Goal: Check status

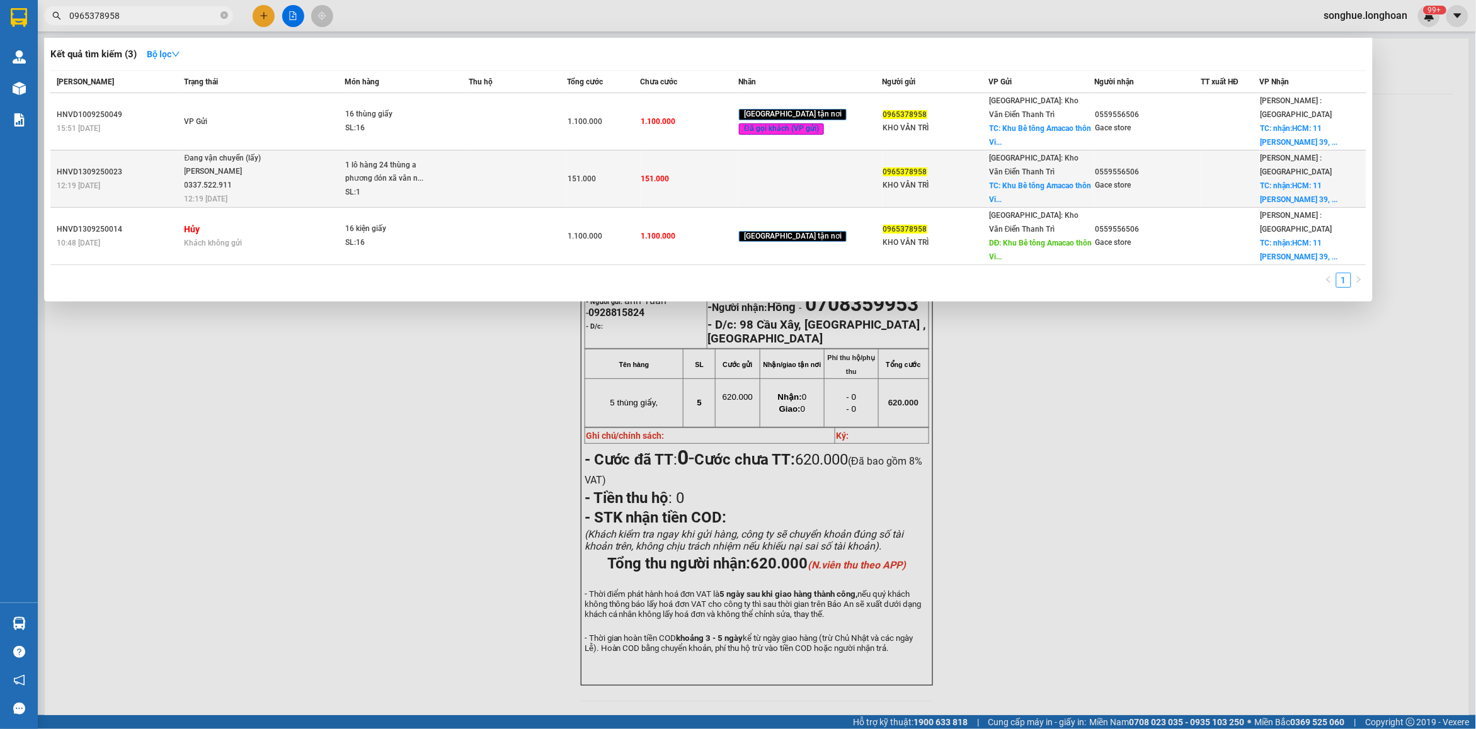
type input "0965378958"
click at [256, 185] on div "[PERSON_NAME] 0337.522.911" at bounding box center [232, 178] width 94 height 27
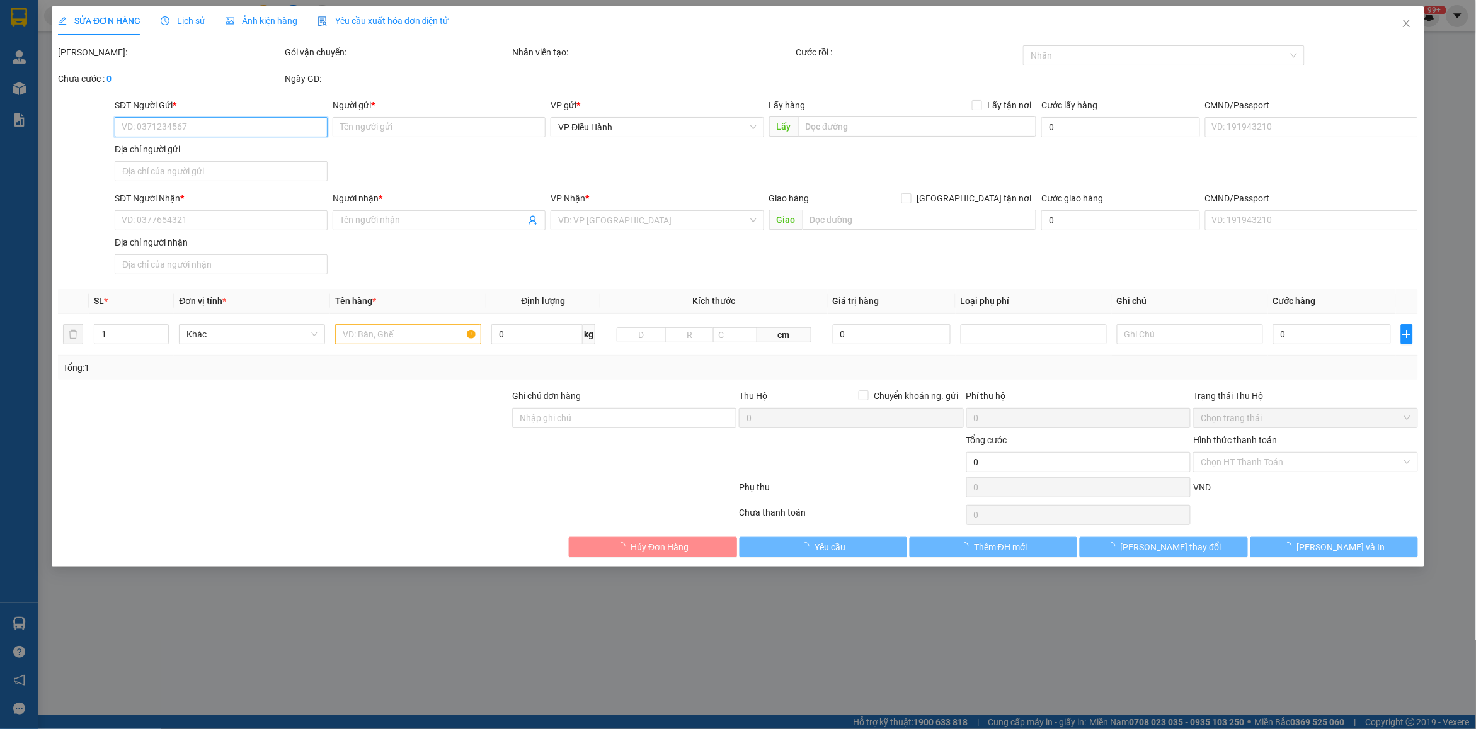
type input "0965378958"
type input "KHO VÂN TRÌ"
checkbox input "true"
type input "Khu Bê tông Amacao thôn [GEOGRAPHIC_DATA], xã [GEOGRAPHIC_DATA], [GEOGRAPHIC_DA…"
type input "0559556506"
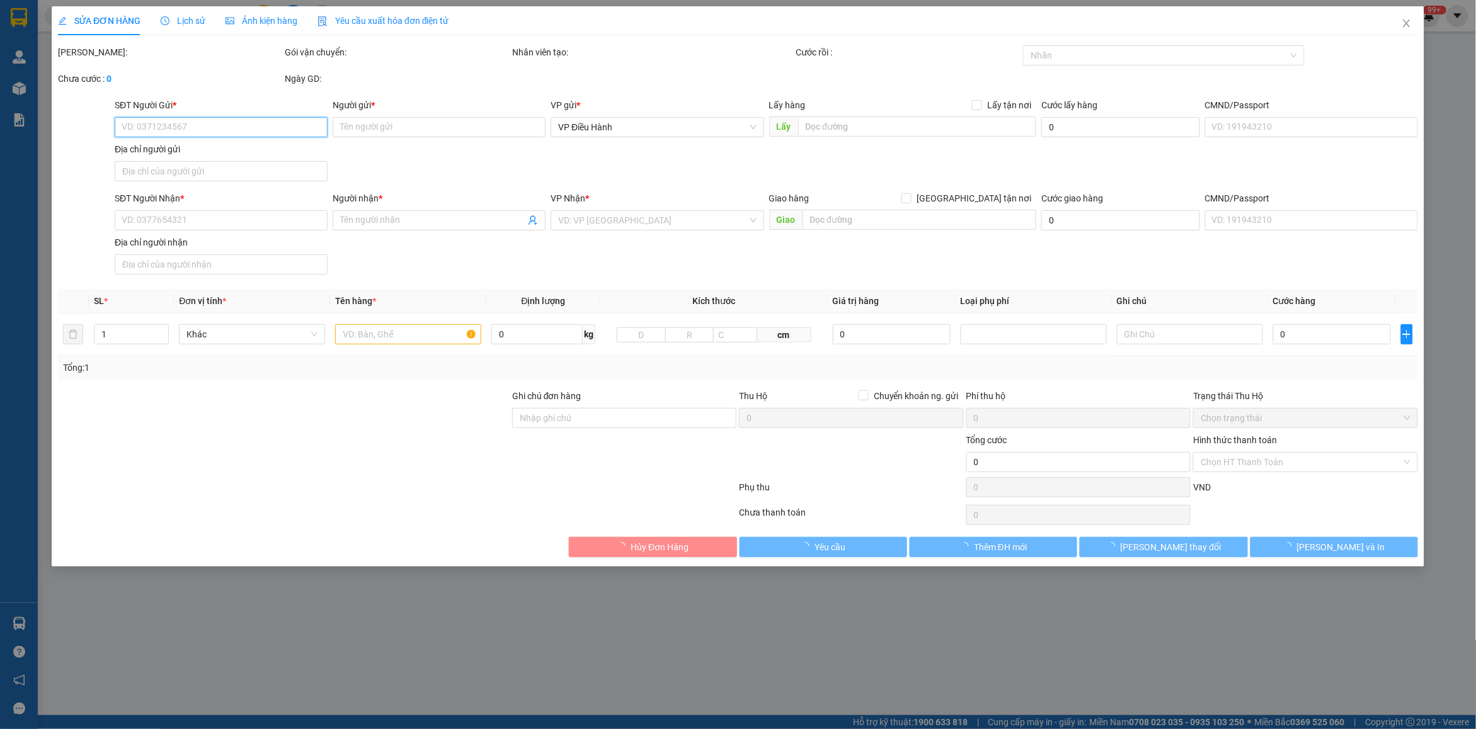
type input "Gace store"
checkbox input "true"
type input "nhận:HCM: [STREET_ADDRESS][PERSON_NAME]. Thủ Đức"
type input "151.000"
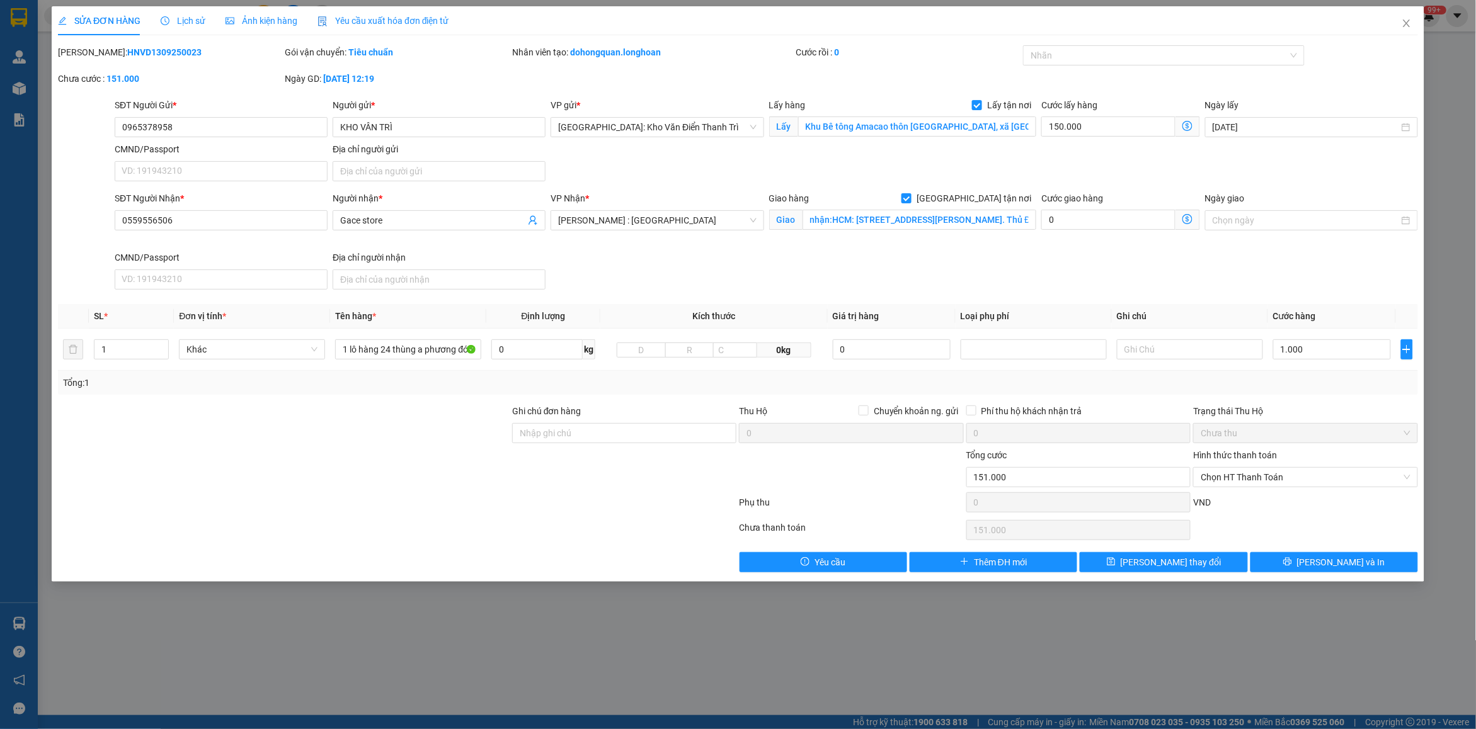
click at [189, 27] on div "Lịch sử" at bounding box center [183, 21] width 45 height 14
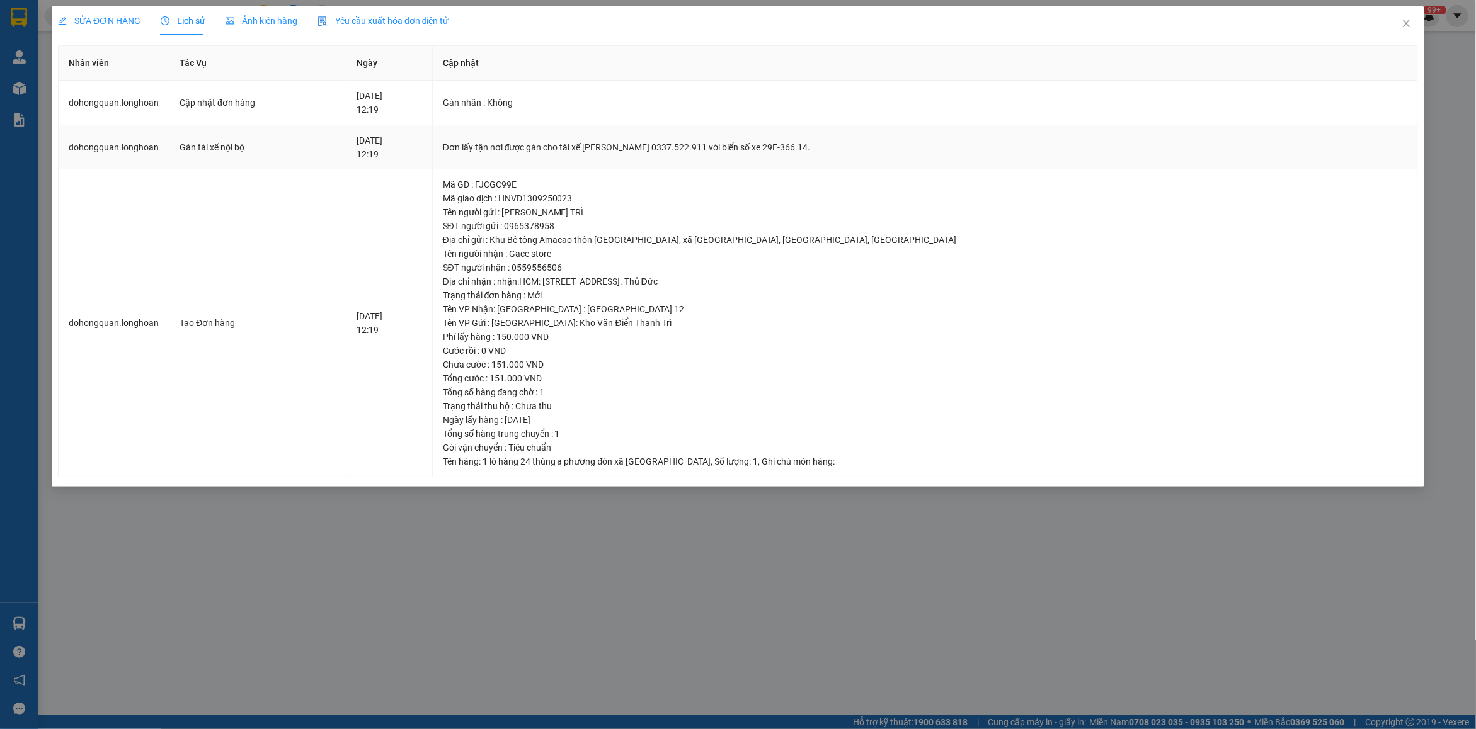
click at [652, 144] on div "Đơn lấy tận nơi được gán cho tài xế [PERSON_NAME] 0337.522.911 với biển số xe 2…" at bounding box center [925, 147] width 964 height 14
copy div "Đơn lấy tận nơi được gán cho tài xế [PERSON_NAME] 0337.522.911 với biển số xe 2…"
click at [1406, 28] on icon "close" at bounding box center [1406, 23] width 10 height 10
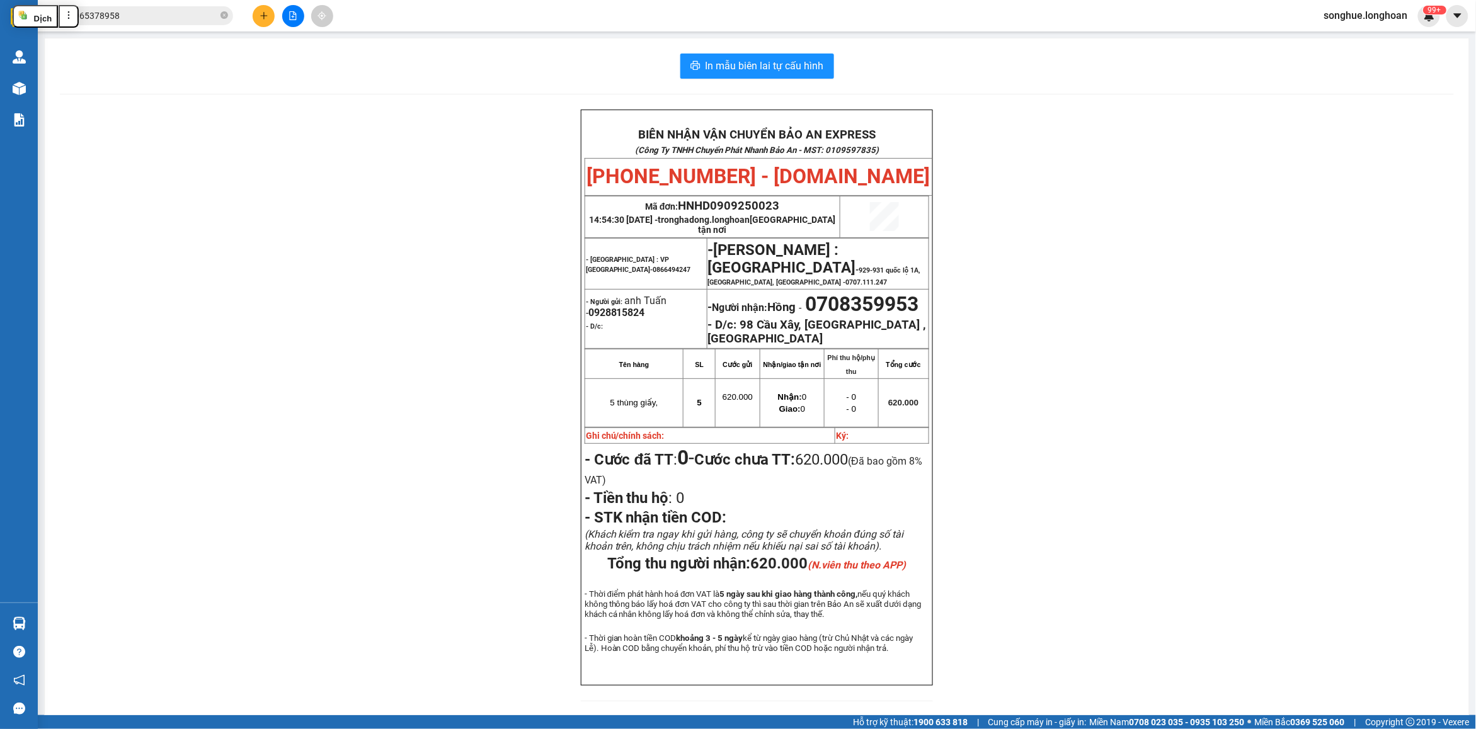
click at [149, 21] on input "0965378958" at bounding box center [143, 16] width 149 height 14
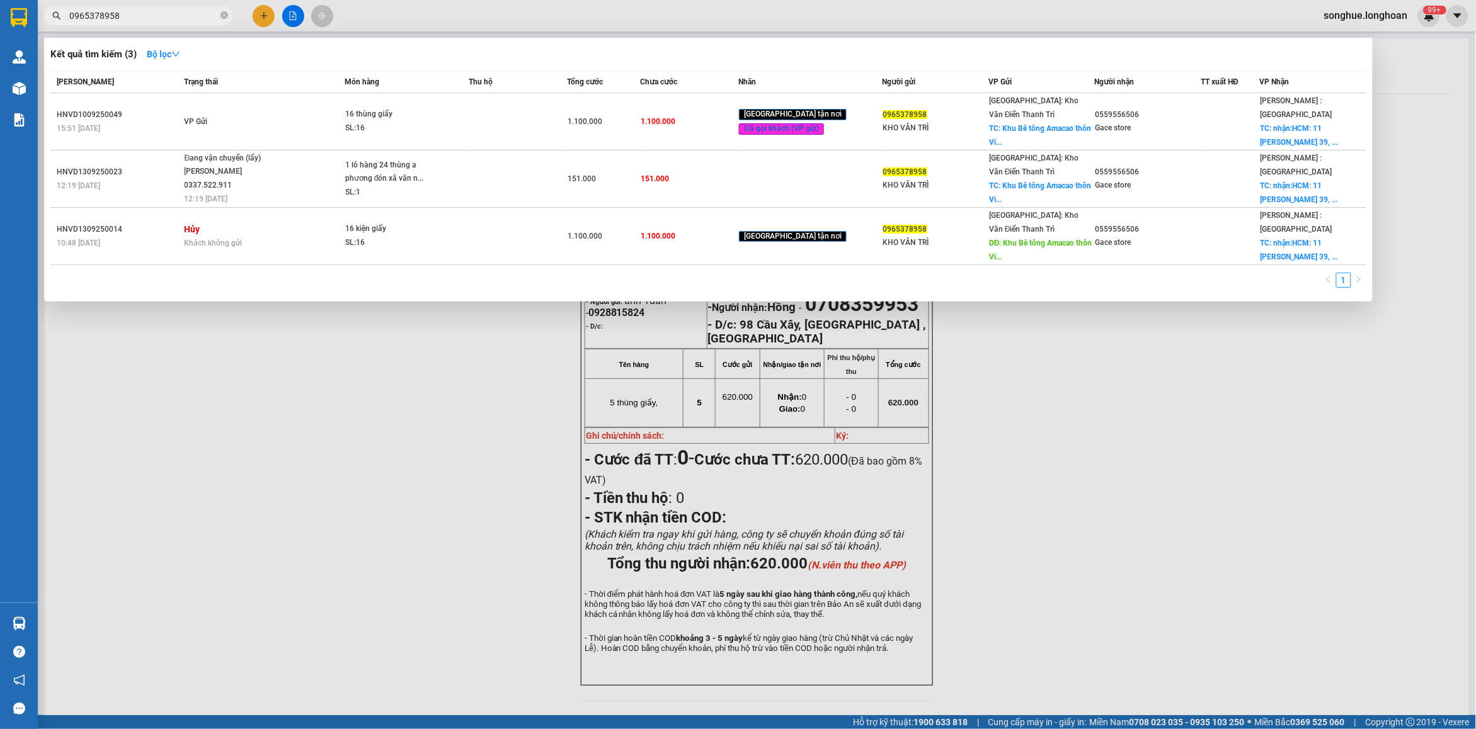
click at [149, 21] on input "0965378958" at bounding box center [143, 16] width 149 height 14
click at [227, 17] on icon "close-circle" at bounding box center [224, 15] width 8 height 8
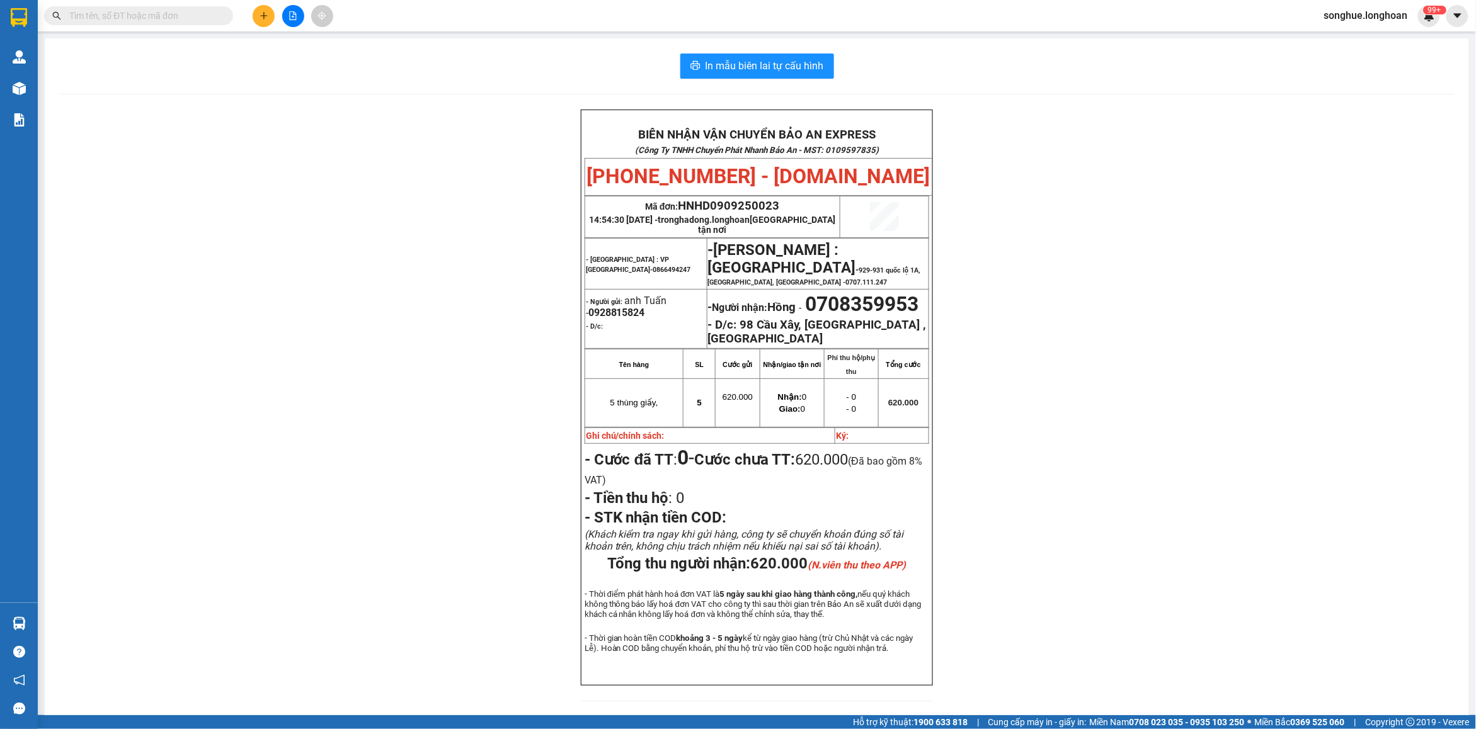
paste input "00:26 0925167777"
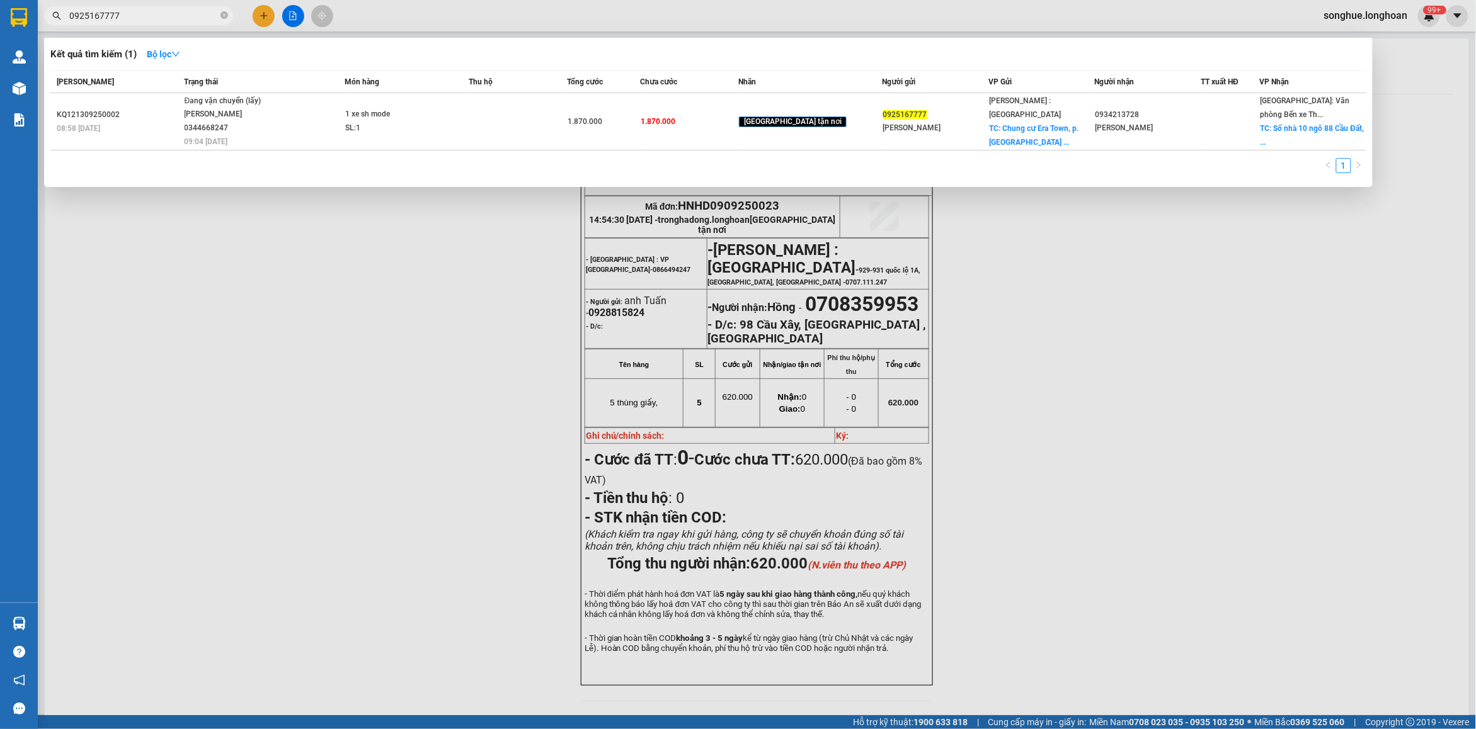
type input "0925167777"
click at [221, 16] on icon "close-circle" at bounding box center [224, 15] width 8 height 8
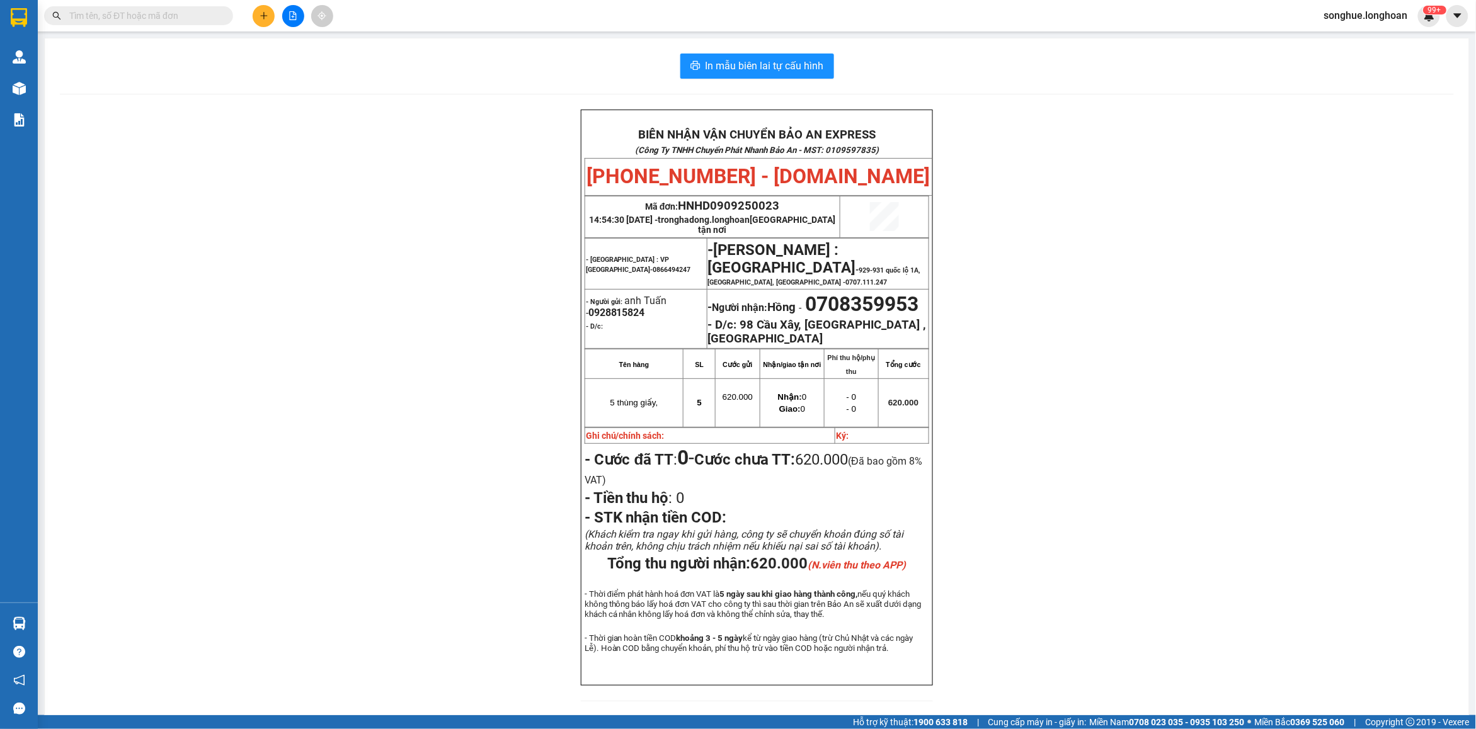
paste input "0912934563"
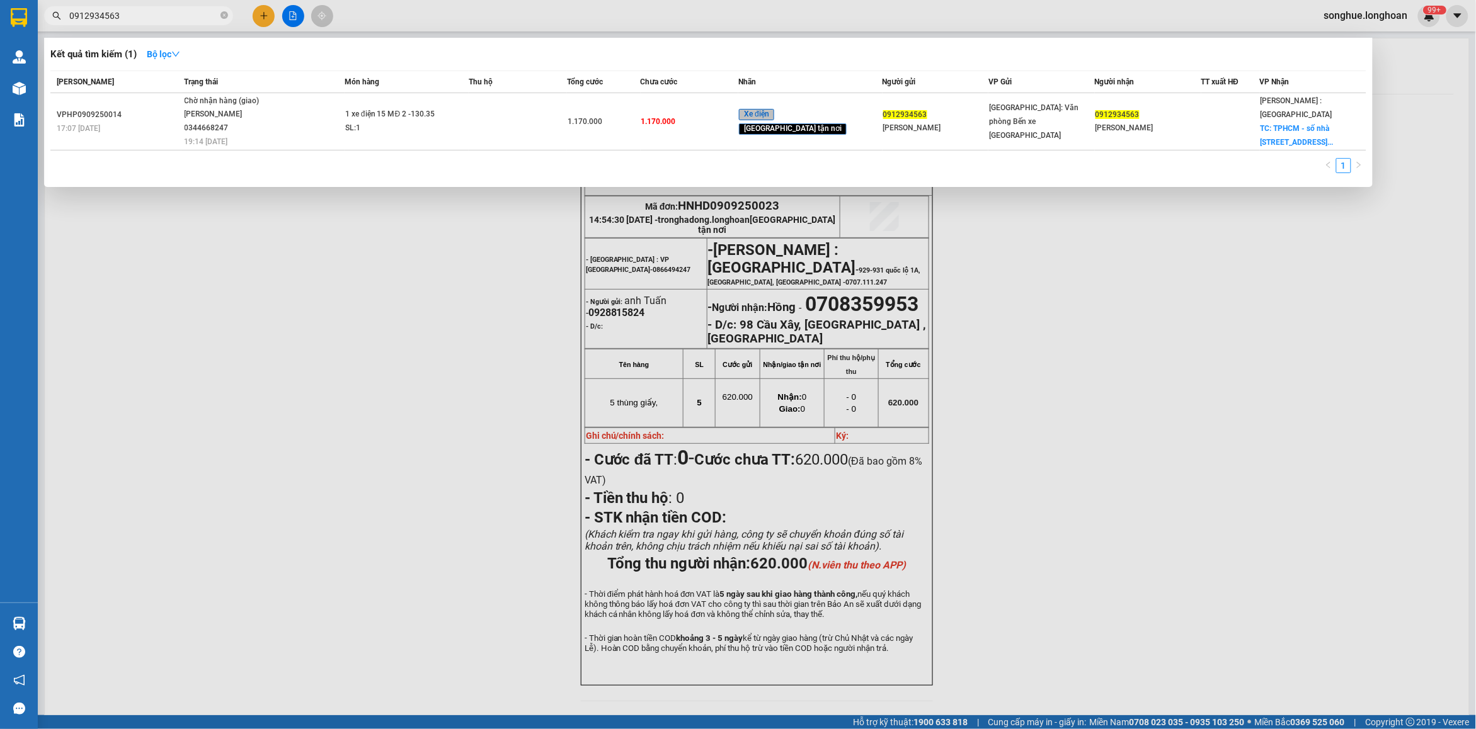
type input "0912934563"
click at [258, 139] on div "[PERSON_NAME] Trạng thái Món hàng Thu hộ Tổng cước Chưa cước Nhãn Người gửi VP …" at bounding box center [708, 126] width 1316 height 110
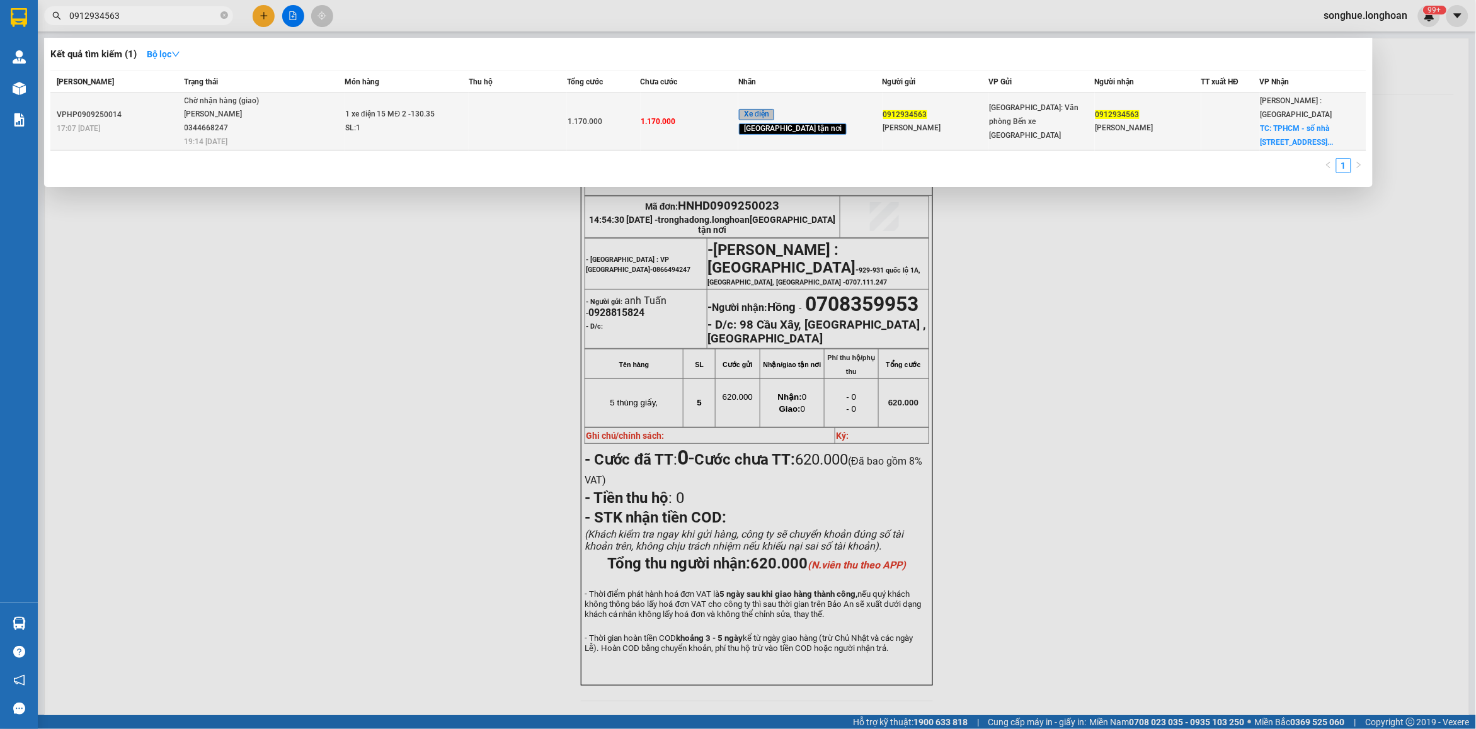
click at [257, 123] on td "Chờ nhận hàng (giao) [GEOGRAPHIC_DATA] 0344668247 19:14 [DATE]" at bounding box center [262, 121] width 163 height 57
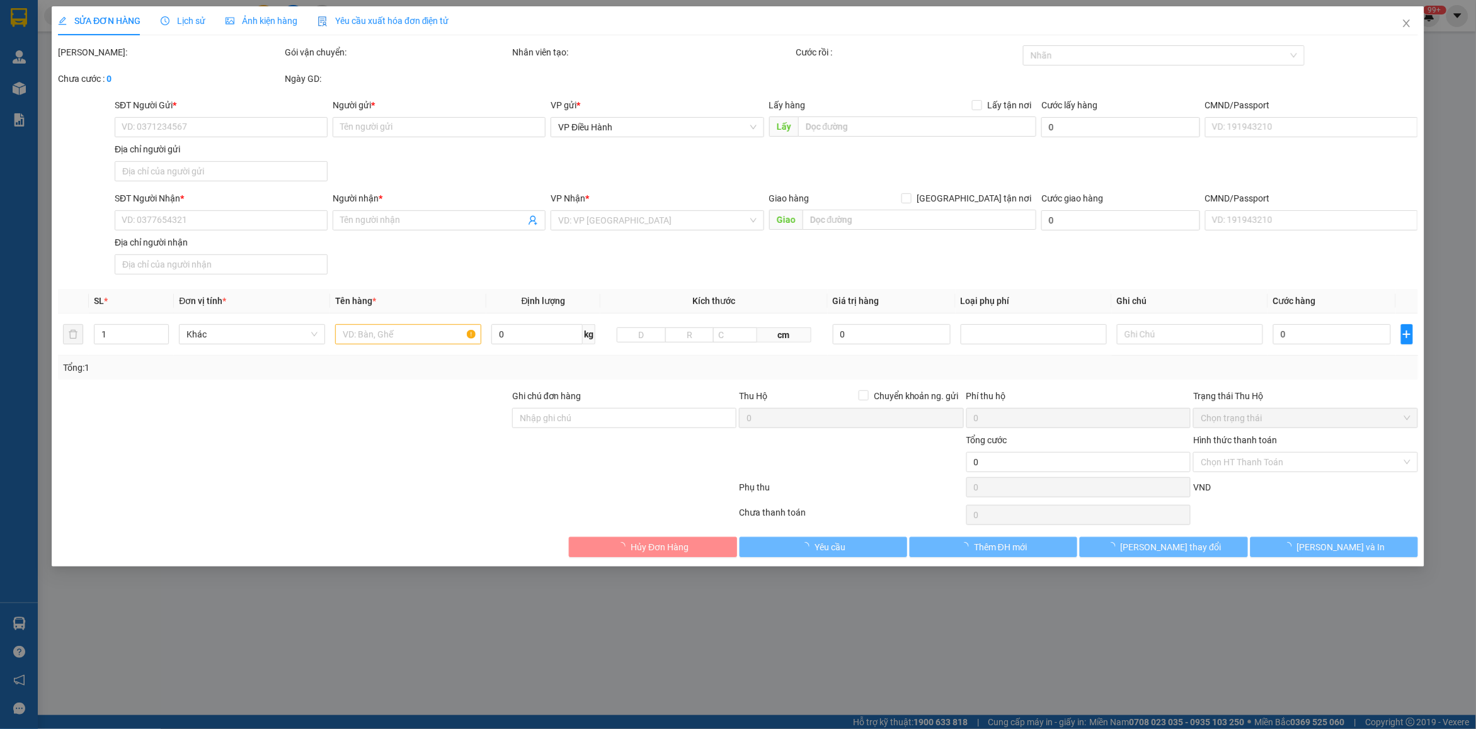
click at [191, 16] on span "Lịch sử" at bounding box center [183, 21] width 45 height 10
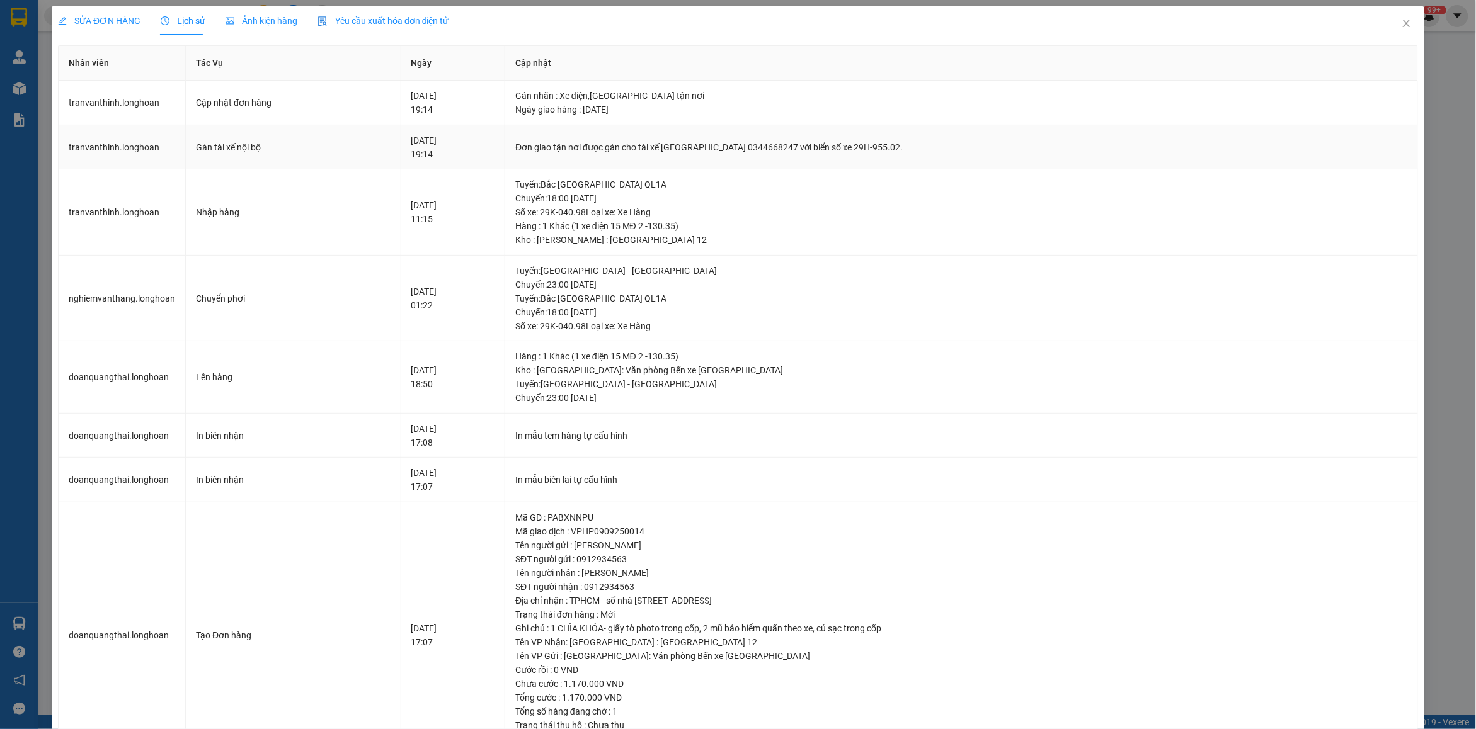
click at [698, 143] on div "Đơn giao tận nơi được gán cho tài xế [GEOGRAPHIC_DATA] 0344668247 với biển số x…" at bounding box center [961, 147] width 892 height 14
copy div "Đơn giao tận nơi được gán cho tài xế [GEOGRAPHIC_DATA] 0344668247 với biển số x…"
